Goal: Find contact information: Find contact information

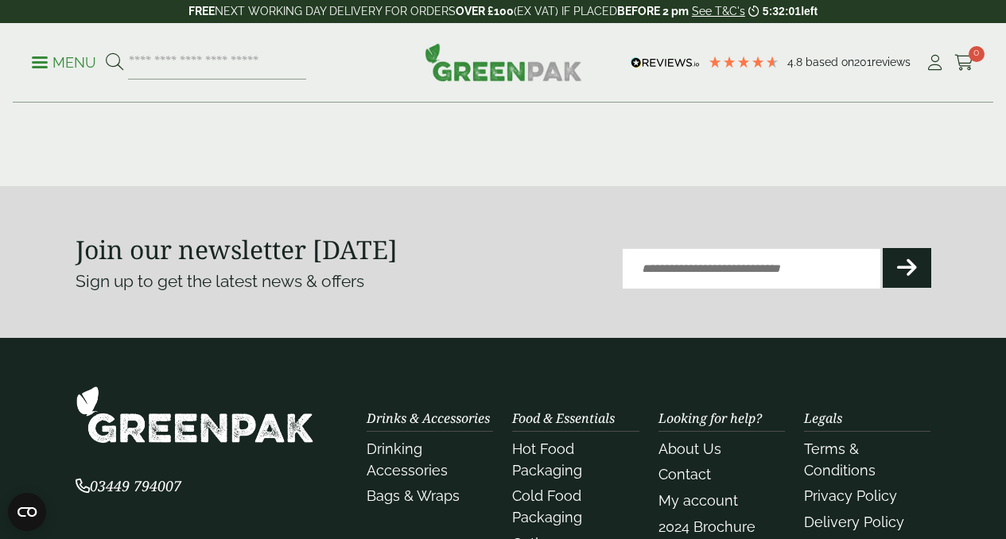
scroll to position [1876, 0]
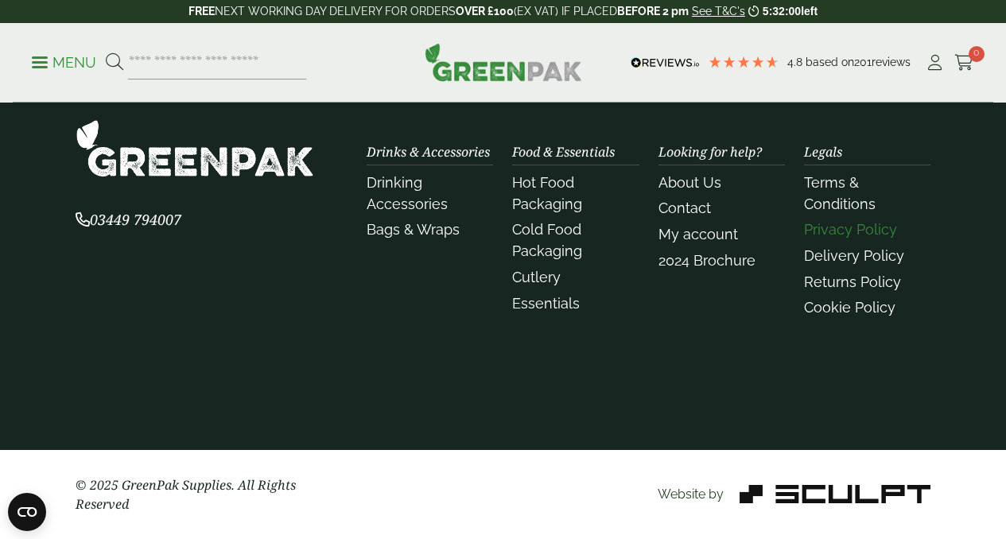
click at [833, 231] on link "Privacy Policy" at bounding box center [850, 229] width 93 height 17
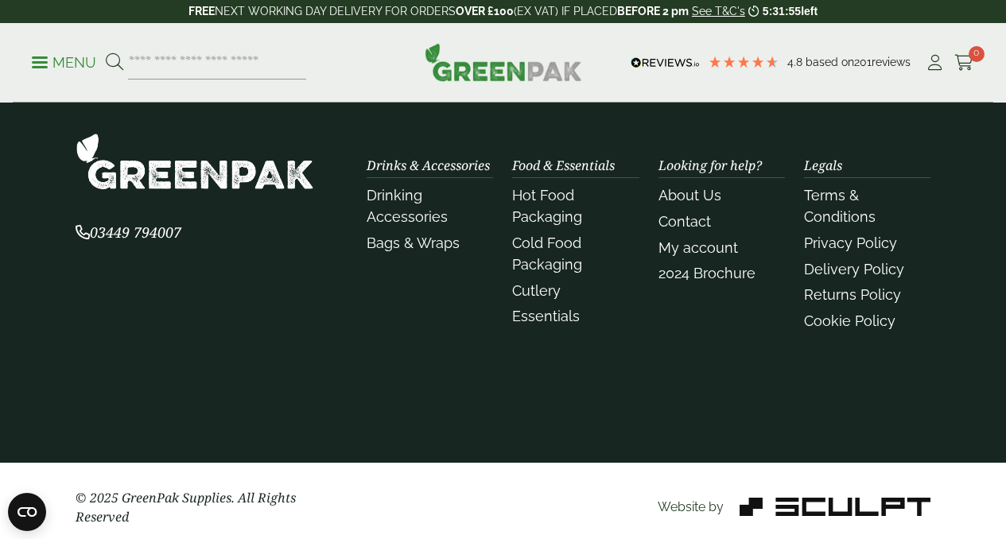
scroll to position [1472, 0]
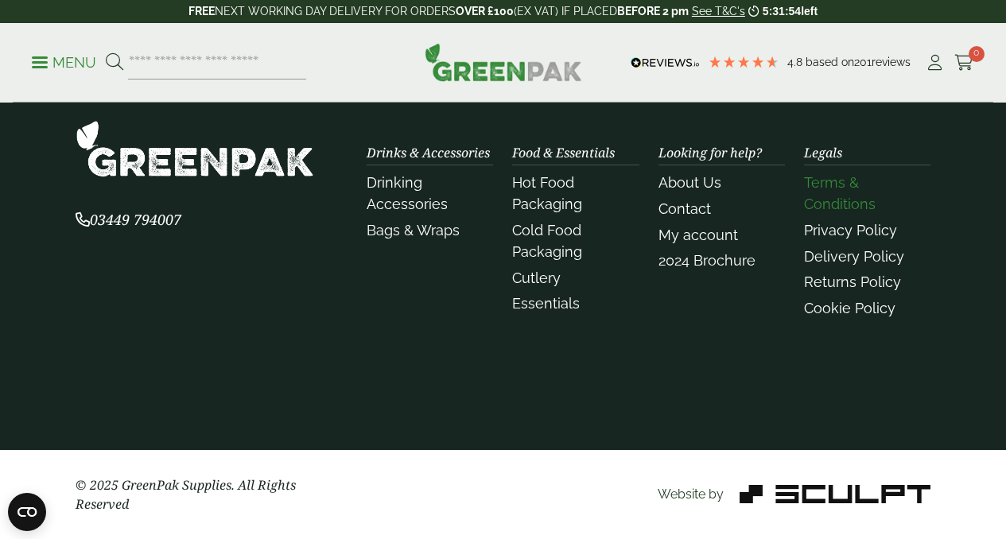
click at [830, 199] on link "Terms & Conditions" at bounding box center [840, 193] width 72 height 38
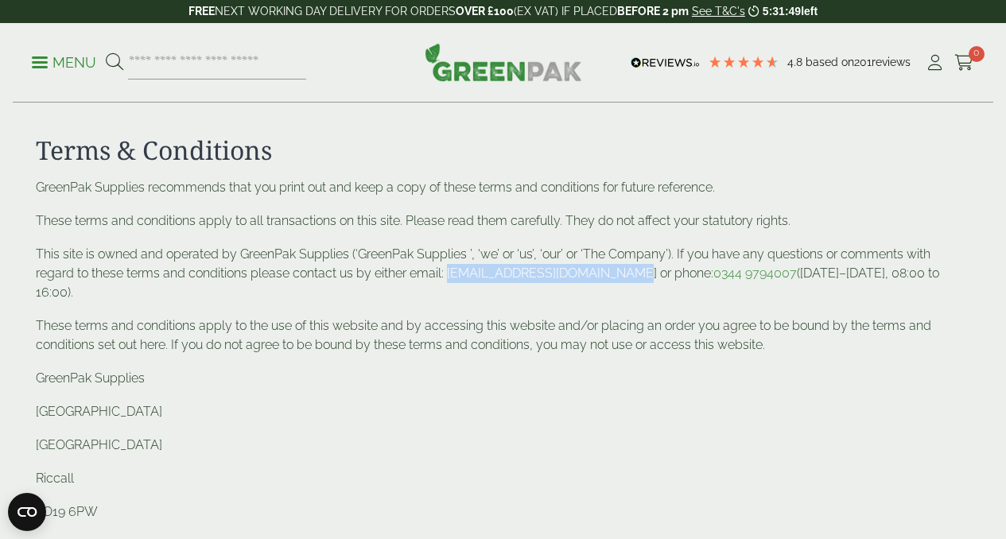
drag, startPoint x: 450, startPoint y: 274, endPoint x: 619, endPoint y: 279, distance: 169.4
click at [619, 279] on p "This site is owned and operated by GreenPak Supplies (‘GreenPak Supplies ’, ‘we…" at bounding box center [503, 273] width 935 height 57
copy p "[EMAIL_ADDRESS][DOMAIN_NAME]"
